Goal: Task Accomplishment & Management: Use online tool/utility

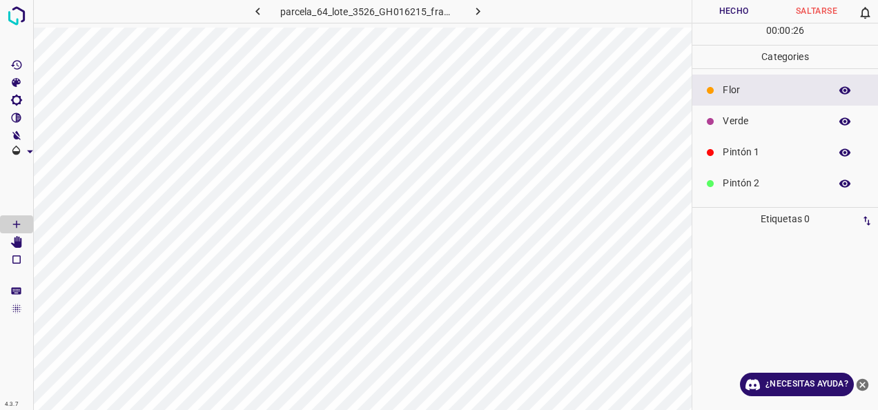
scroll to position [69, 0]
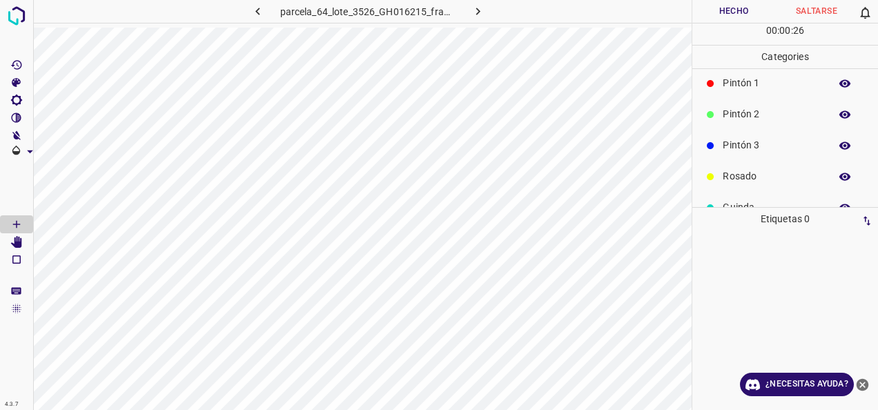
click at [783, 150] on p "Pintón 3" at bounding box center [773, 145] width 100 height 15
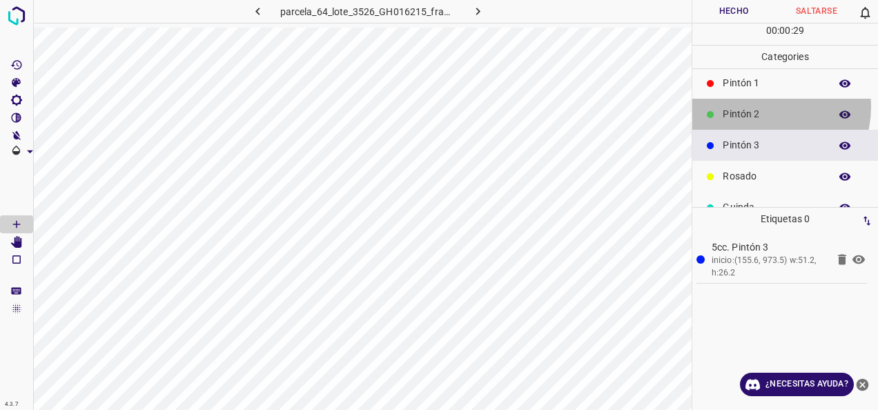
click at [767, 107] on p "Pintón 2" at bounding box center [773, 114] width 100 height 15
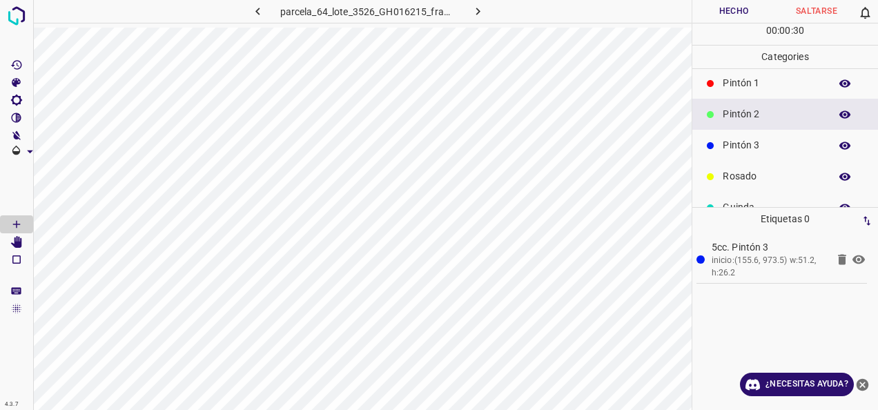
click at [743, 89] on p "Pintón 1" at bounding box center [773, 83] width 100 height 15
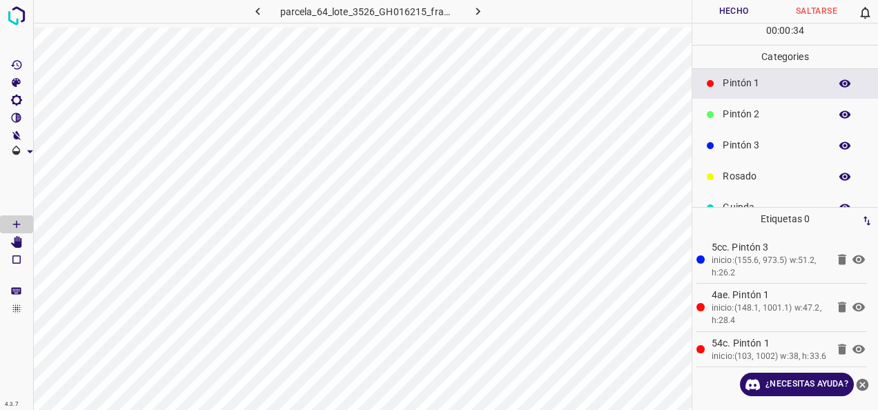
scroll to position [0, 0]
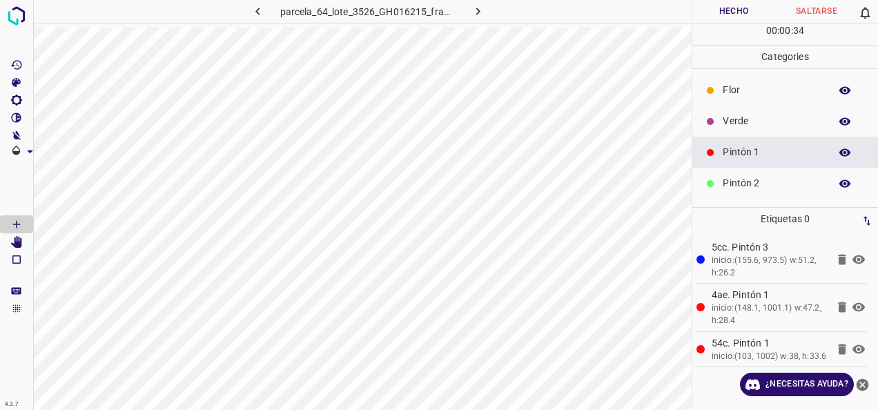
click at [770, 120] on p "Verde" at bounding box center [773, 121] width 100 height 15
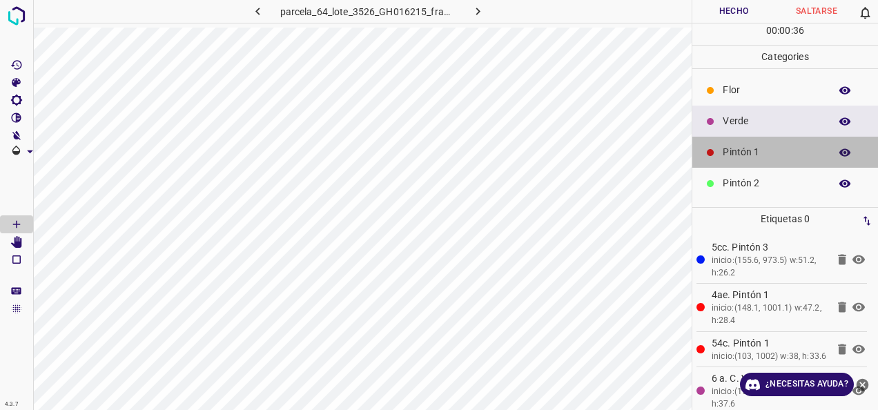
click at [796, 153] on p "Pintón 1" at bounding box center [773, 152] width 100 height 15
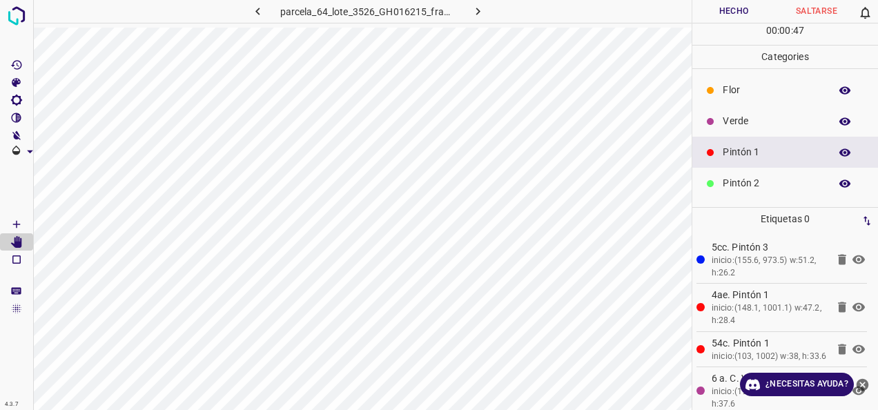
click at [751, 109] on div "Verde" at bounding box center [786, 121] width 186 height 31
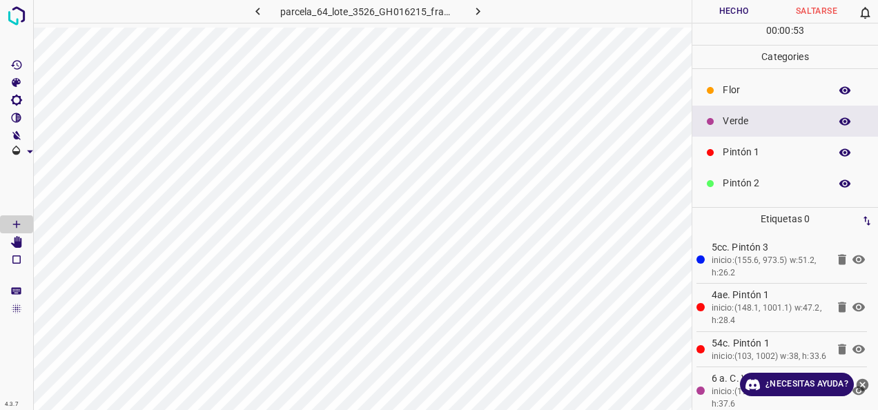
click at [764, 157] on p "Pintón 1" at bounding box center [773, 152] width 100 height 15
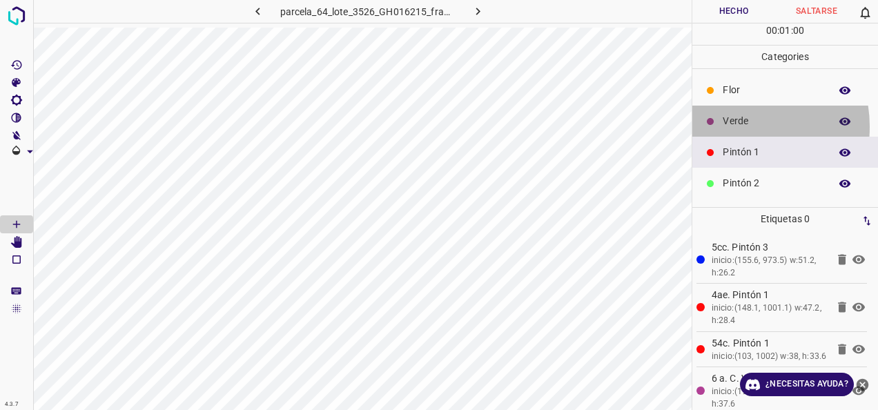
click at [736, 126] on p "Verde" at bounding box center [773, 121] width 100 height 15
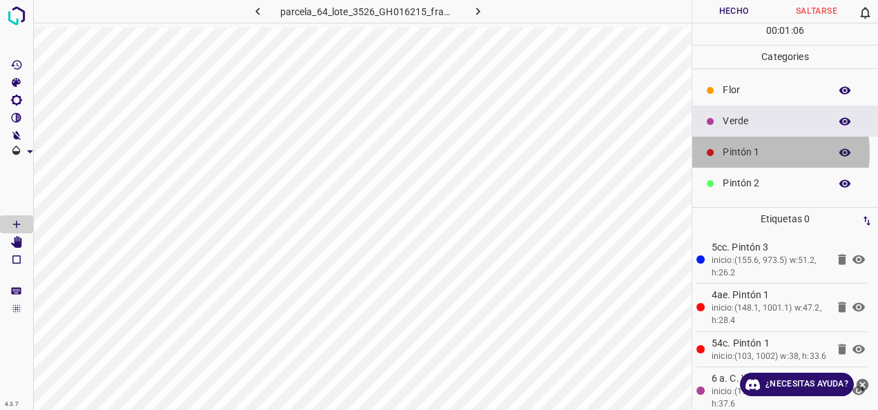
click at [742, 152] on p "Pintón 1" at bounding box center [773, 152] width 100 height 15
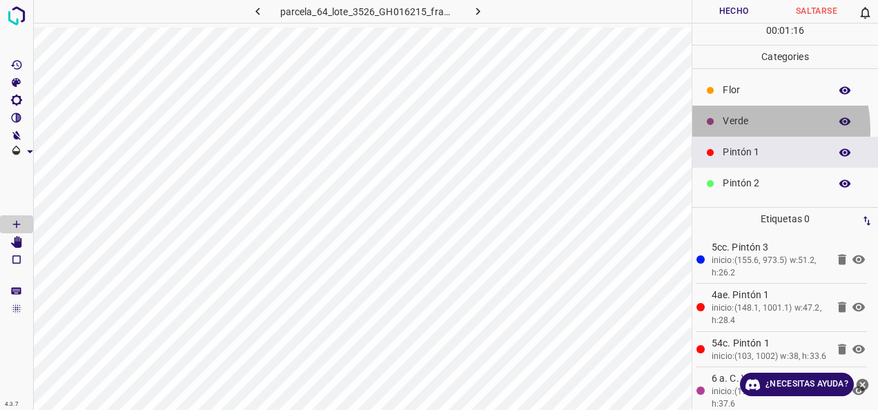
click at [753, 128] on p "Verde" at bounding box center [773, 121] width 100 height 15
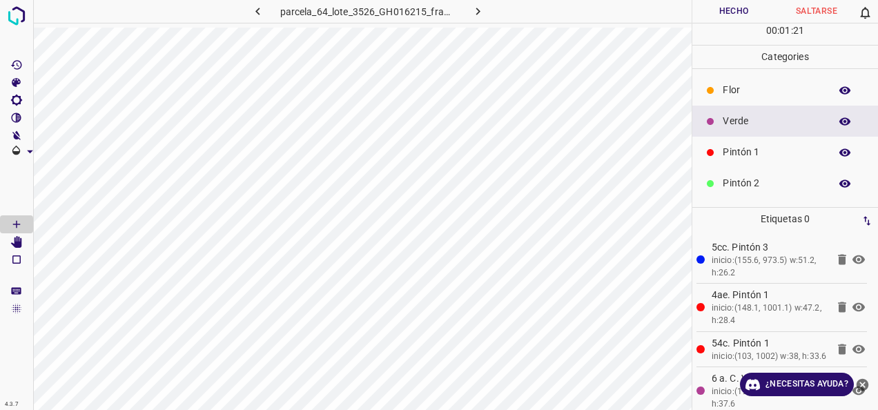
scroll to position [122, 0]
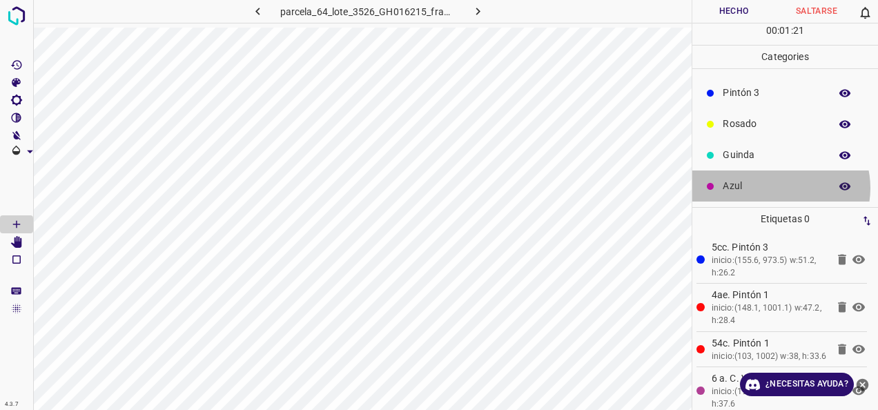
click at [780, 187] on p "Azul" at bounding box center [773, 186] width 100 height 15
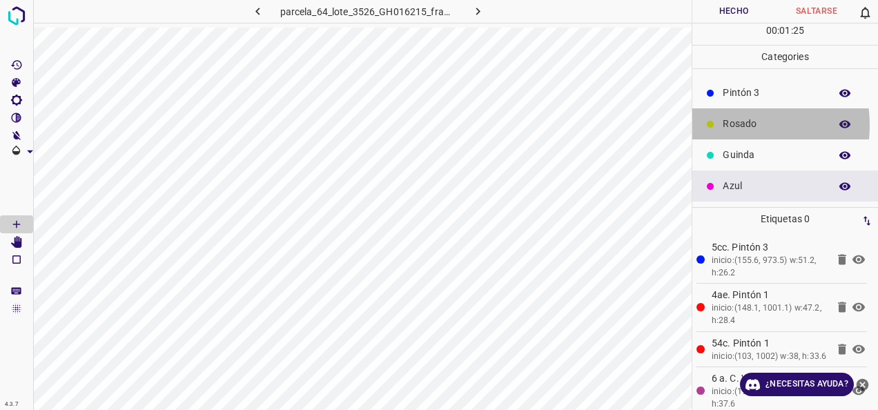
click at [729, 124] on p "Rosado" at bounding box center [773, 124] width 100 height 15
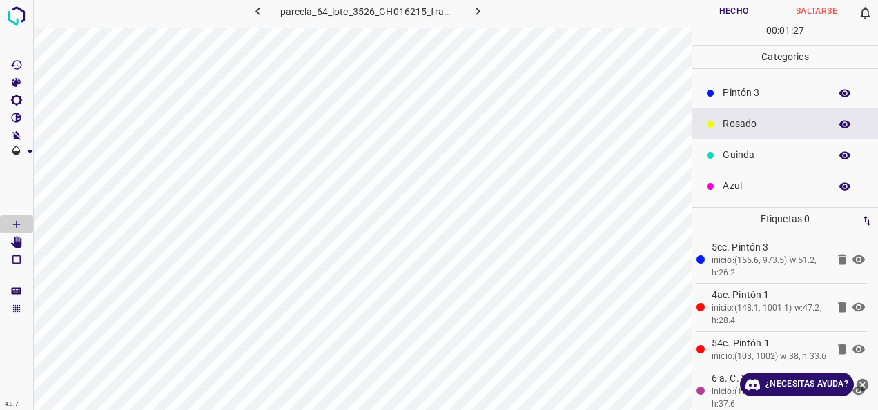
scroll to position [52, 0]
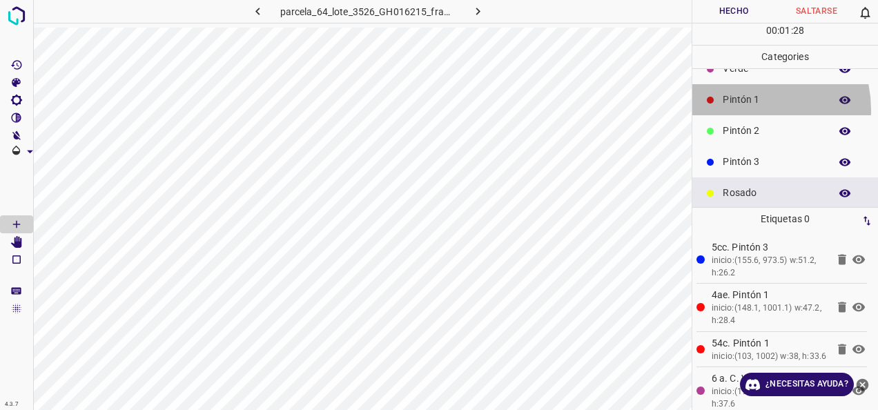
click at [745, 109] on div "Pintón 1" at bounding box center [786, 99] width 186 height 31
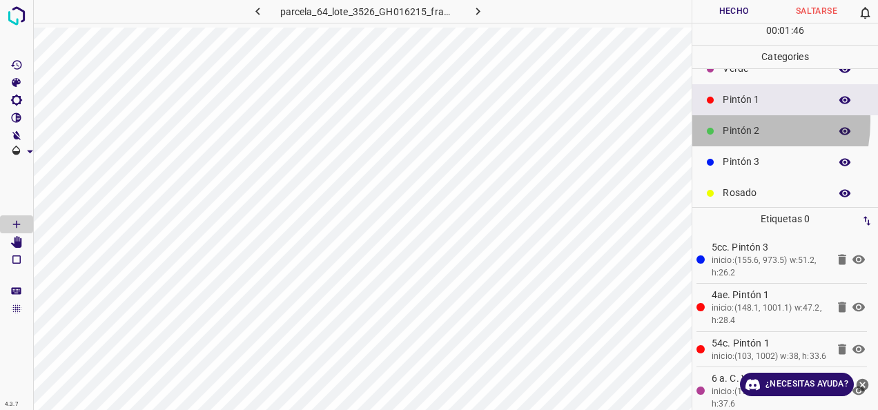
click at [721, 120] on div "Pintón 2" at bounding box center [786, 130] width 186 height 31
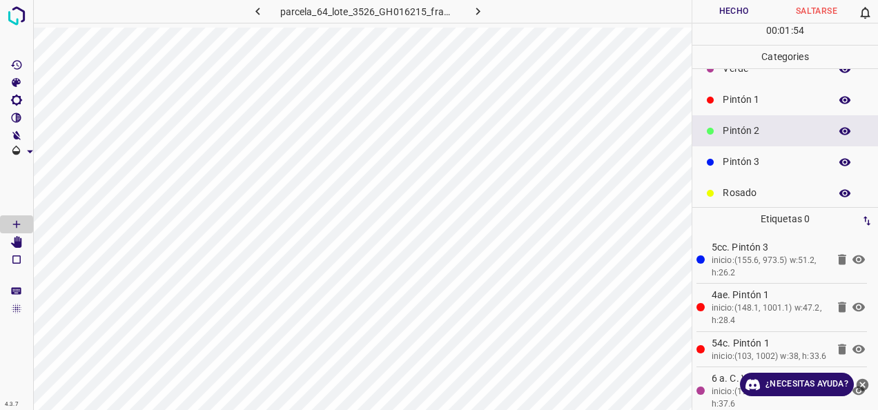
scroll to position [122, 0]
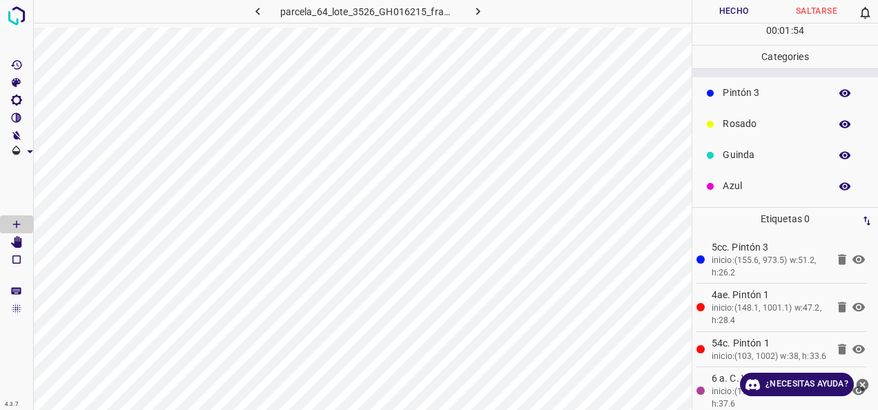
drag, startPoint x: 763, startPoint y: 130, endPoint x: 732, endPoint y: 130, distance: 31.1
click at [762, 130] on p "Rosado" at bounding box center [773, 124] width 100 height 15
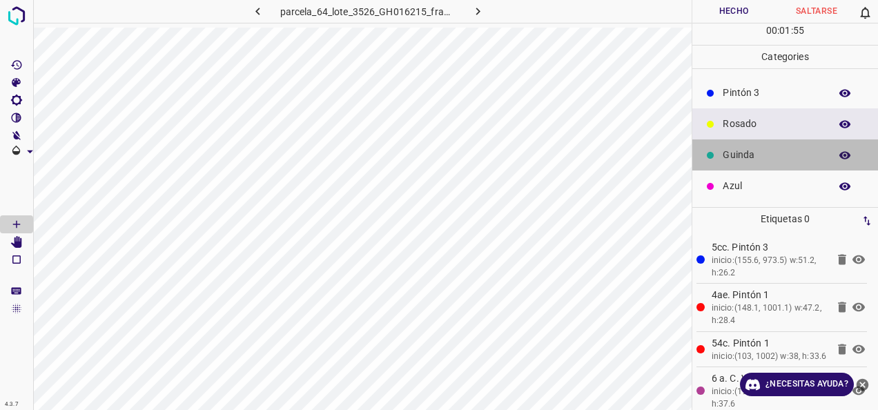
click at [786, 153] on p "Guinda" at bounding box center [773, 155] width 100 height 15
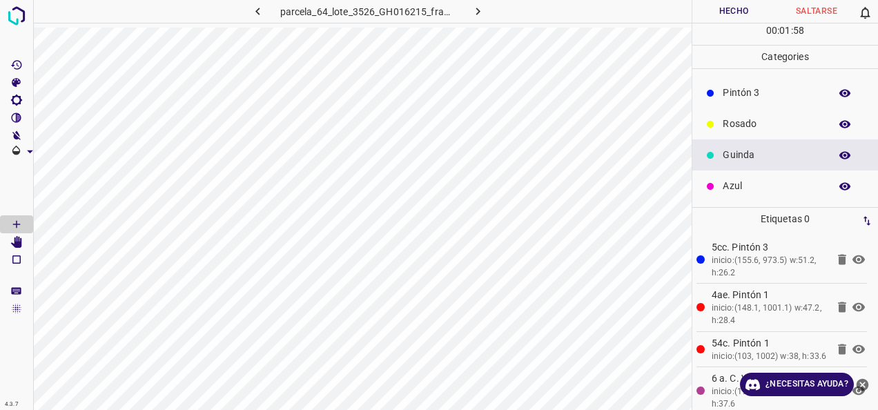
click at [746, 186] on p "Azul" at bounding box center [773, 186] width 100 height 15
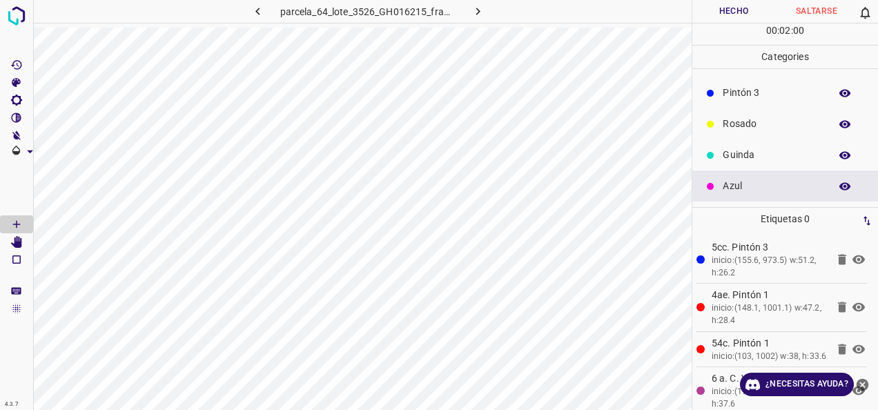
click at [26, 396] on div at bounding box center [17, 205] width 34 height 410
click at [760, 162] on div "Guinda" at bounding box center [786, 154] width 186 height 31
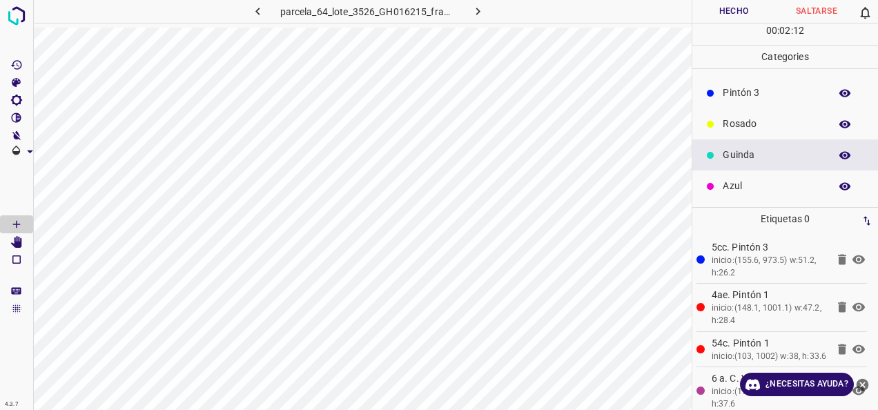
scroll to position [52, 0]
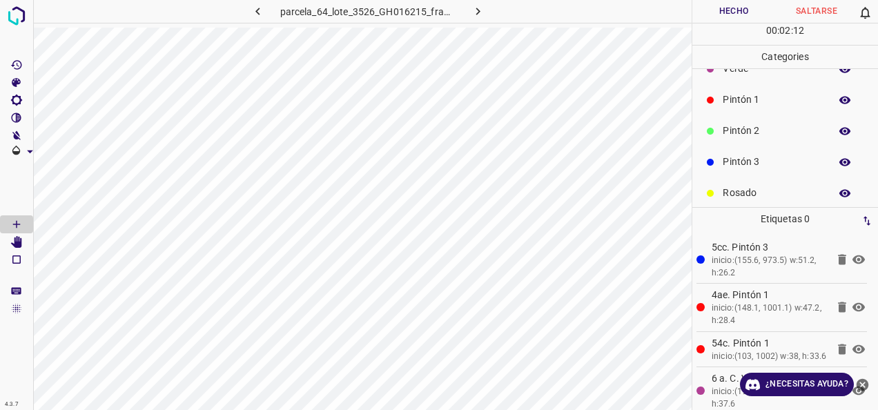
click at [755, 135] on p "Pintón 2" at bounding box center [773, 131] width 100 height 15
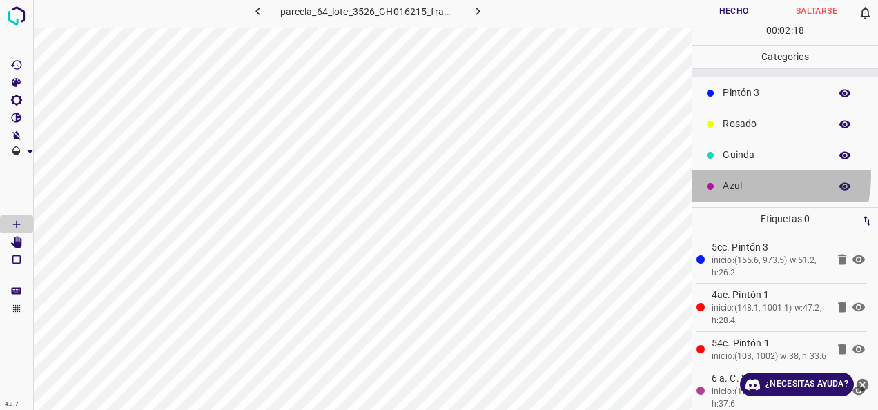
click at [755, 176] on div "Azul" at bounding box center [786, 186] width 186 height 31
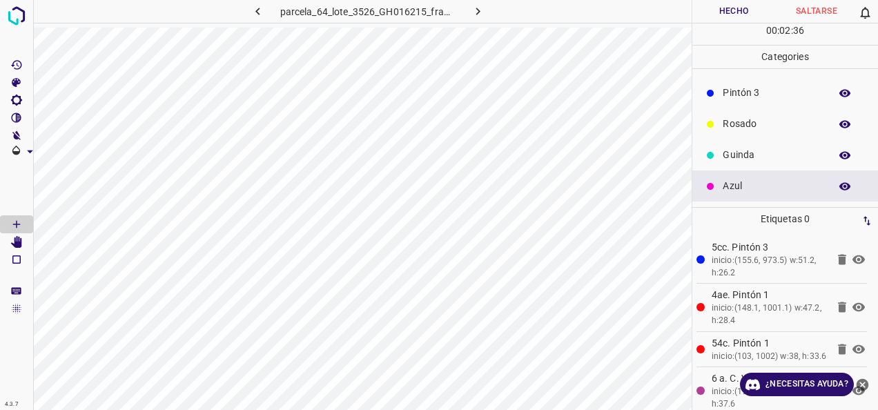
click at [727, 122] on p "Rosado" at bounding box center [773, 124] width 100 height 15
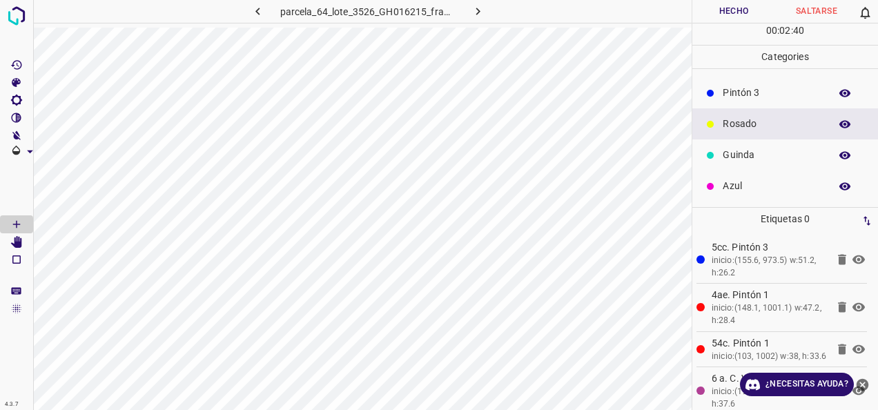
click at [759, 102] on div "Pintón 3" at bounding box center [786, 92] width 186 height 31
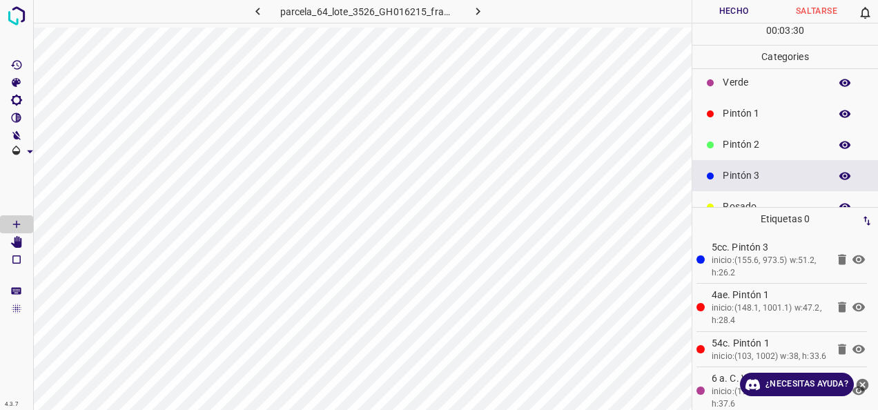
scroll to position [32, 0]
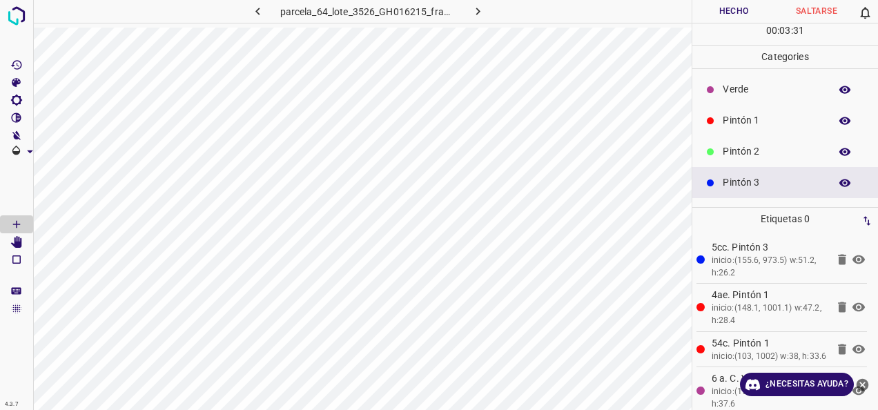
click at [776, 119] on p "Pintón 1" at bounding box center [773, 120] width 100 height 15
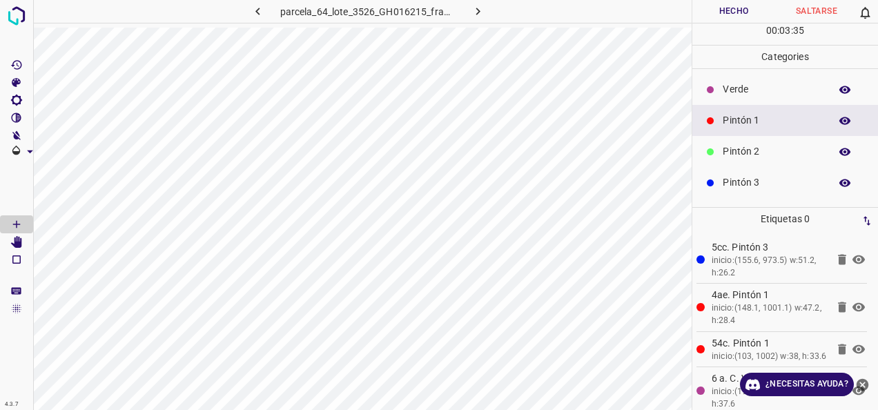
click at [723, 75] on div "Verde" at bounding box center [786, 89] width 186 height 31
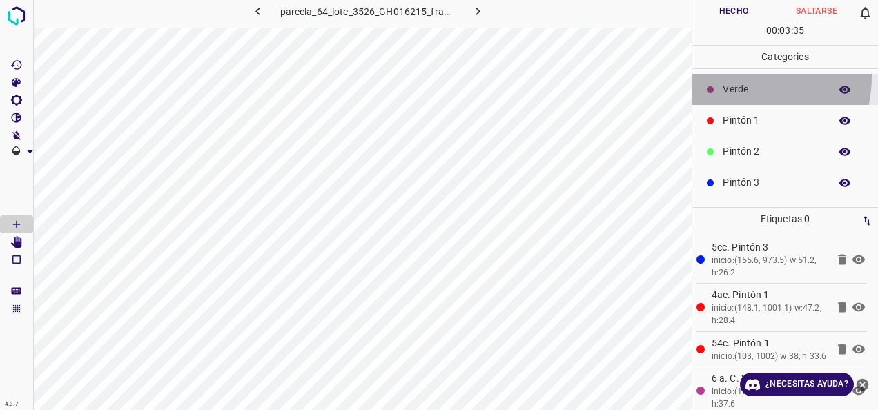
click at [723, 75] on div "Verde" at bounding box center [786, 89] width 186 height 31
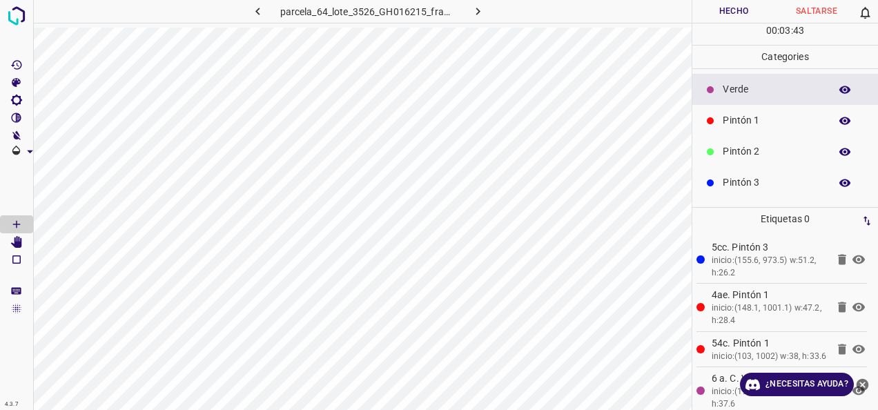
drag, startPoint x: 739, startPoint y: 124, endPoint x: 756, endPoint y: 133, distance: 19.5
click at [756, 133] on div "Pintón 1" at bounding box center [786, 120] width 186 height 31
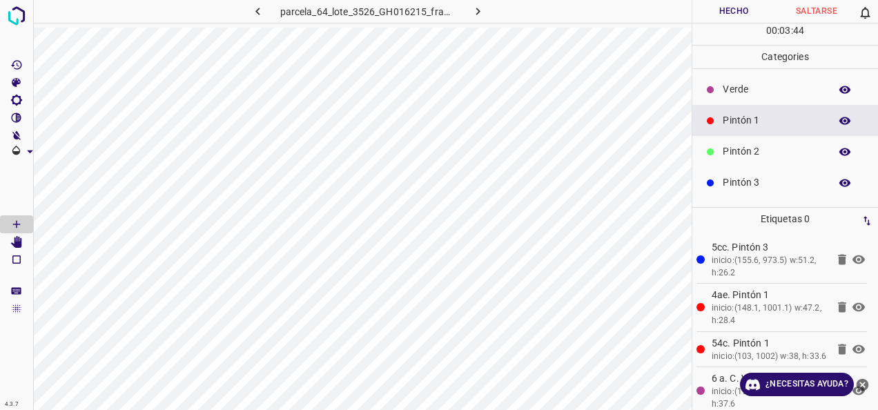
click at [772, 142] on div "Pintón 2" at bounding box center [786, 151] width 186 height 31
